Goal: Transaction & Acquisition: Purchase product/service

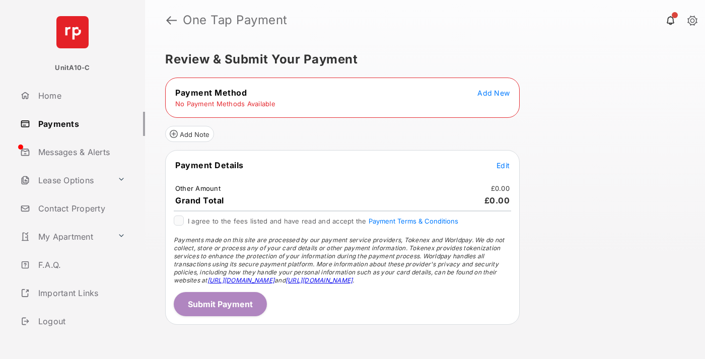
click at [494, 93] on span "Add New" at bounding box center [493, 93] width 32 height 9
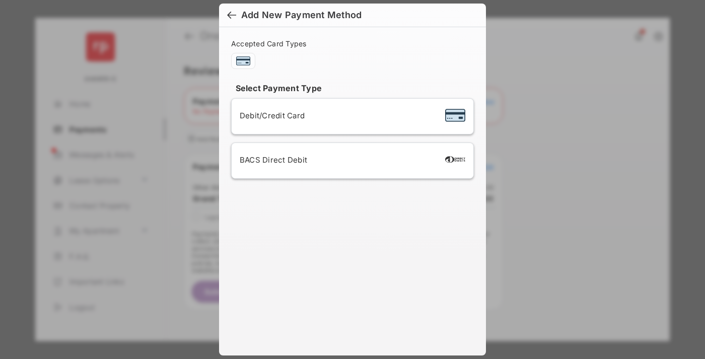
click at [269, 115] on span "Debit/Credit Card" at bounding box center [272, 116] width 65 height 10
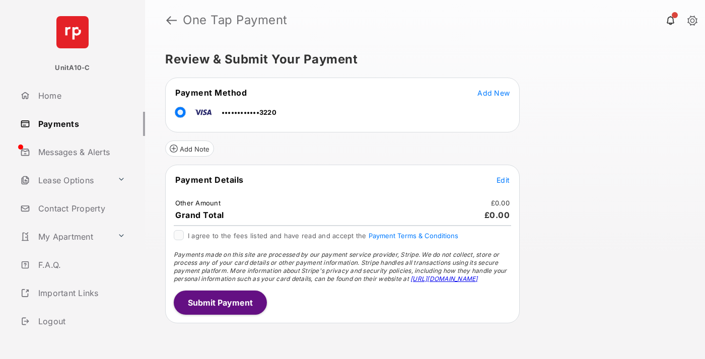
click at [503, 180] on span "Edit" at bounding box center [503, 180] width 13 height 9
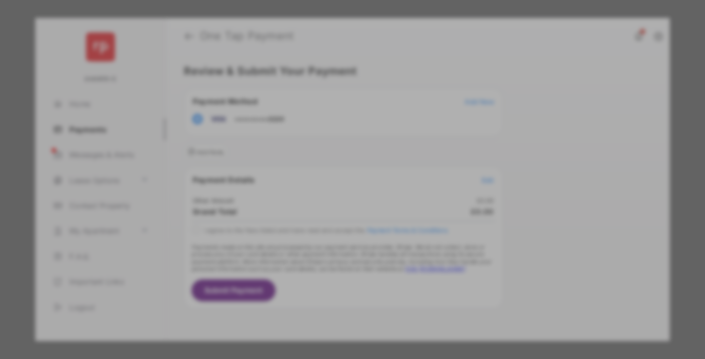
type input "**"
click at [318, 256] on button "Save" at bounding box center [318, 266] width 50 height 24
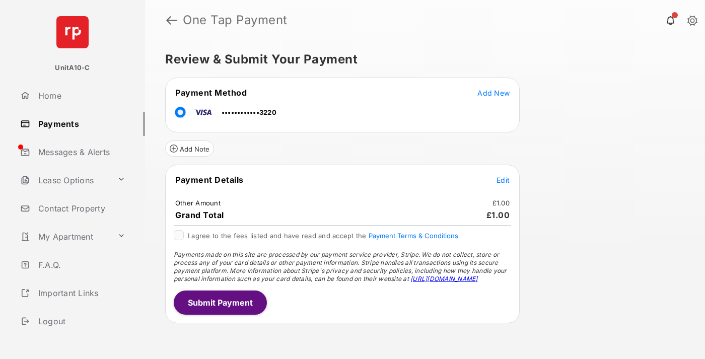
click at [220, 302] on button "Submit Payment" at bounding box center [220, 303] width 93 height 24
